Goal: Task Accomplishment & Management: Manage account settings

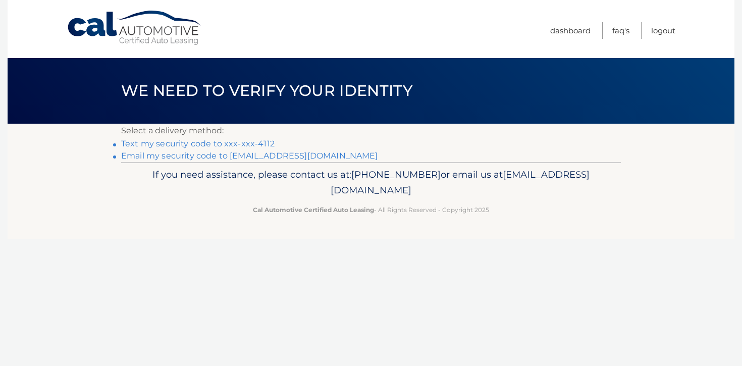
click at [246, 145] on link "Text my security code to xxx-xxx-4112" at bounding box center [197, 144] width 153 height 10
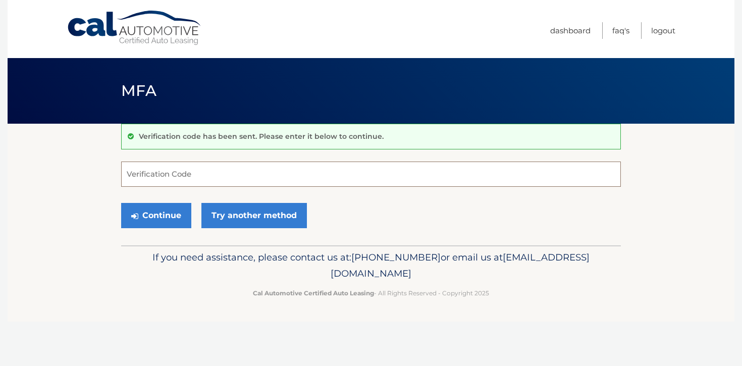
click at [242, 179] on input "Verification Code" at bounding box center [371, 174] width 500 height 25
click at [232, 178] on input "Verification Code" at bounding box center [371, 174] width 500 height 25
paste input "085748"
type input "085748"
click at [147, 207] on button "Continue" at bounding box center [156, 215] width 70 height 25
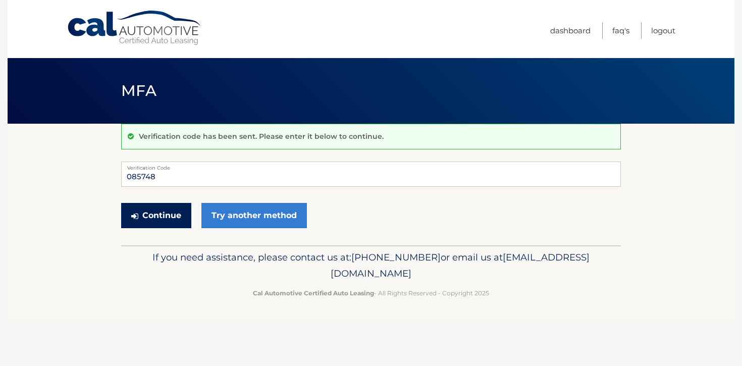
click at [158, 215] on button "Continue" at bounding box center [156, 215] width 70 height 25
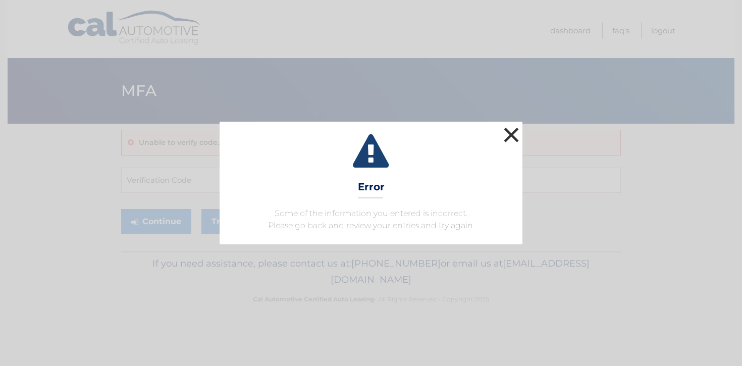
click at [514, 127] on button "×" at bounding box center [511, 135] width 20 height 20
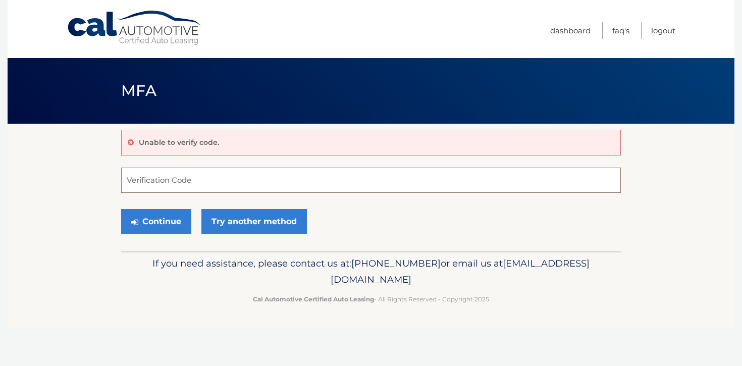
click at [187, 171] on input "Verification Code" at bounding box center [371, 180] width 500 height 25
type input "085748"
click at [167, 224] on button "Continue" at bounding box center [156, 221] width 70 height 25
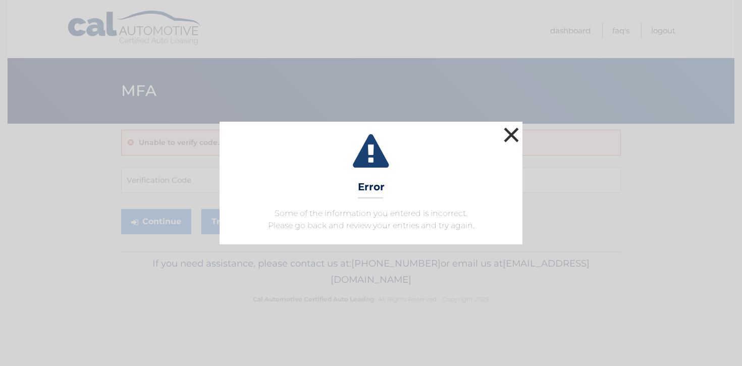
click at [509, 135] on button "×" at bounding box center [511, 135] width 20 height 20
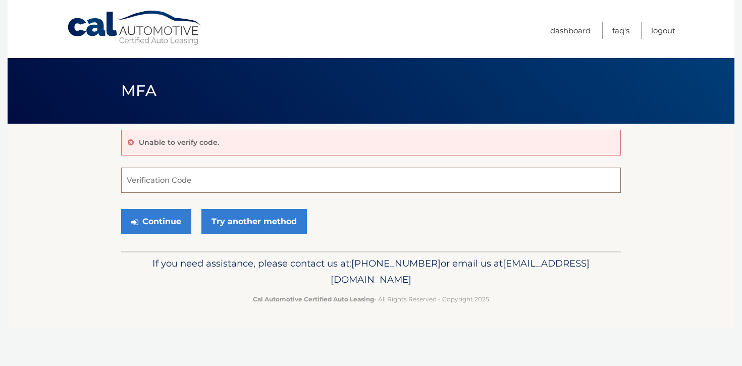
click at [211, 177] on input "Verification Code" at bounding box center [371, 180] width 500 height 25
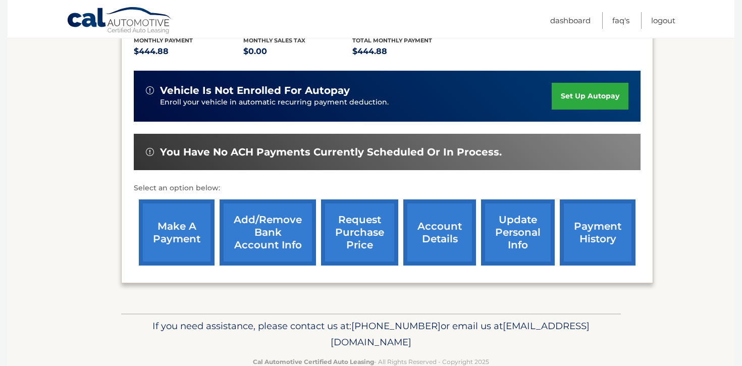
scroll to position [245, 0]
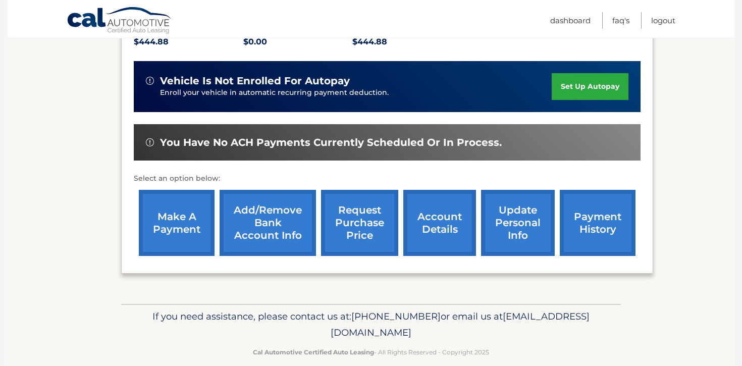
click at [184, 209] on link "make a payment" at bounding box center [177, 223] width 76 height 66
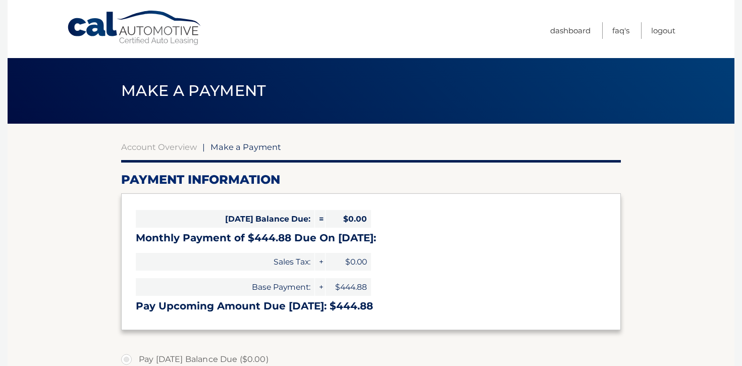
select select "MzcyN2JkZjctNDlmOC00MGYxLWFlNGYtY2Q3ZmYzNjcxODk1"
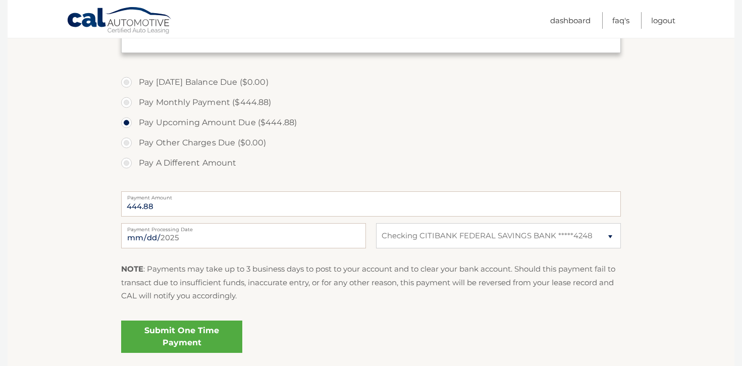
scroll to position [278, 0]
click at [427, 233] on select "Select Bank Account Checking CITIBANK FEDERAL SAVINGS BANK *****4248" at bounding box center [498, 234] width 245 height 25
click at [376, 222] on select "Select Bank Account Checking CITIBANK FEDERAL SAVINGS BANK *****4248" at bounding box center [498, 234] width 245 height 25
click at [178, 337] on link "Submit One Time Payment" at bounding box center [181, 336] width 121 height 32
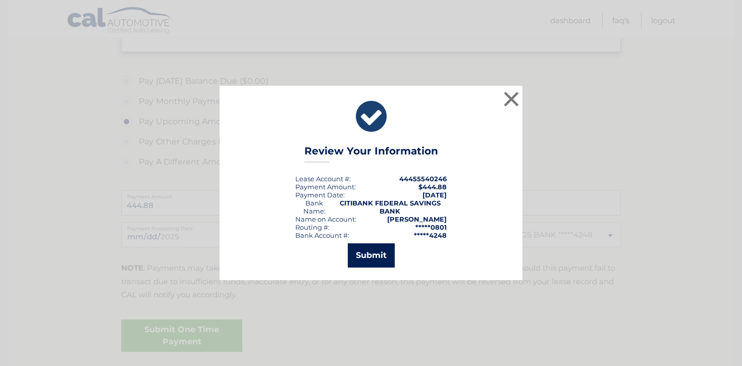
click at [366, 259] on button "Submit" at bounding box center [371, 255] width 47 height 24
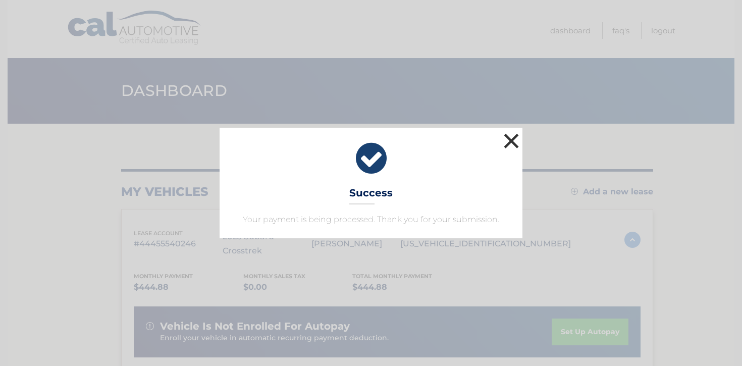
click at [505, 141] on button "×" at bounding box center [511, 141] width 20 height 20
